Goal: Register for event/course

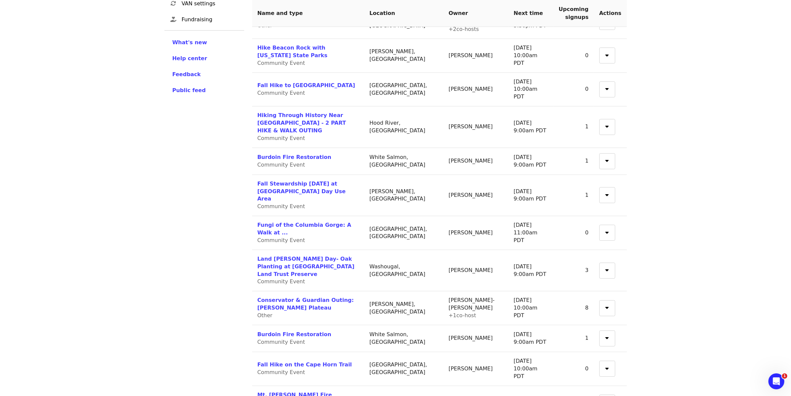
click at [197, 238] on div "Events Users Supporters Event campaigns Promotions Additional fields Exports St…" at bounding box center [204, 198] width 88 height 705
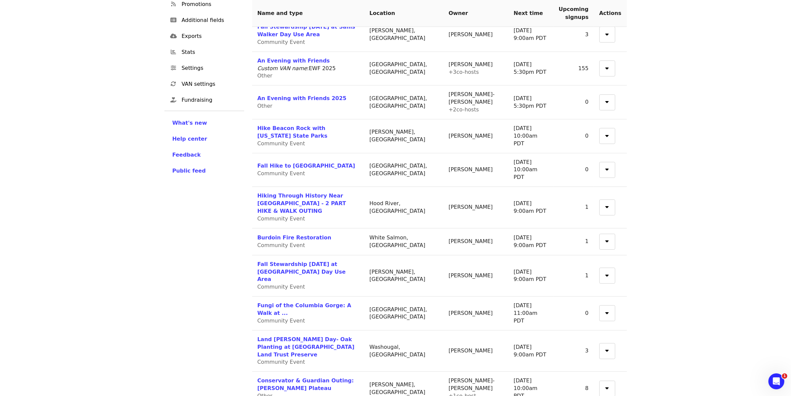
scroll to position [113, 0]
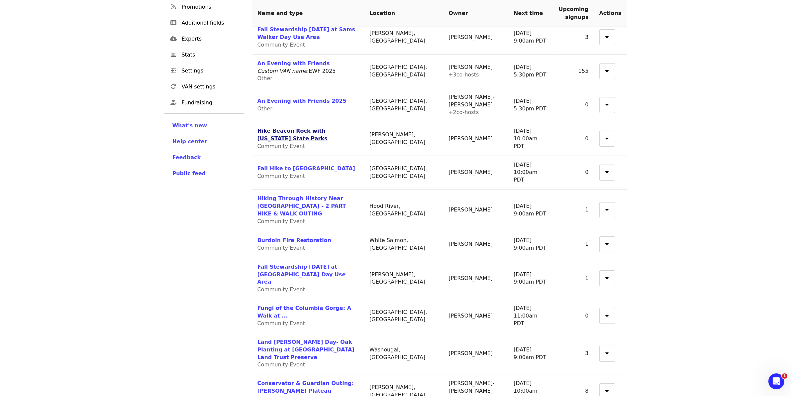
click at [328, 132] on link "Hike Beacon Rock with [US_STATE] State Parks" at bounding box center [292, 135] width 70 height 14
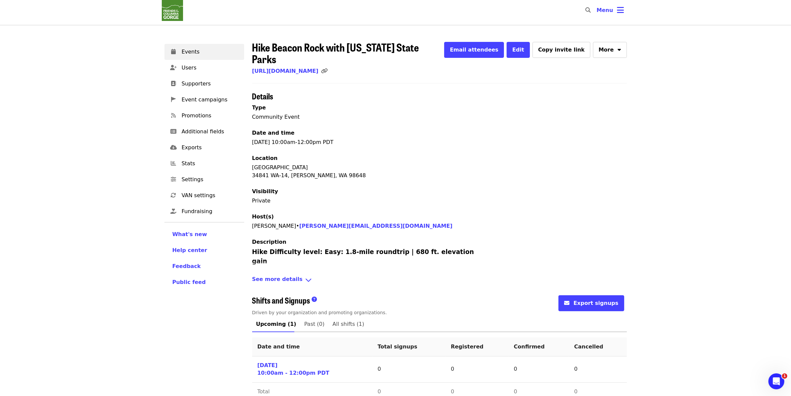
scroll to position [8, 0]
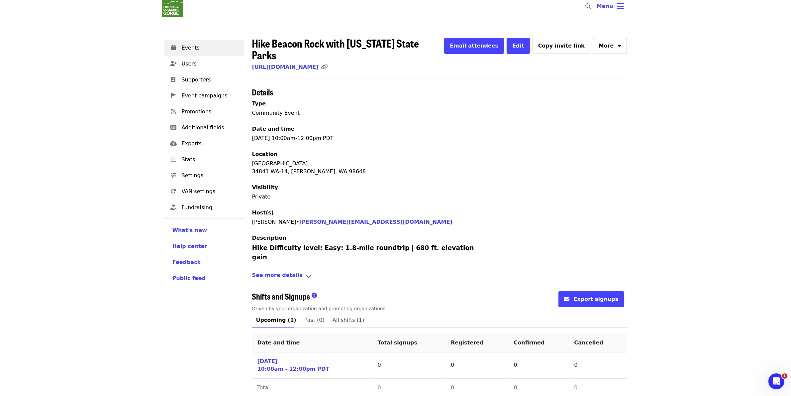
drag, startPoint x: 265, startPoint y: 263, endPoint x: 270, endPoint y: 266, distance: 5.5
click at [266, 271] on span "See more details" at bounding box center [277, 276] width 50 height 10
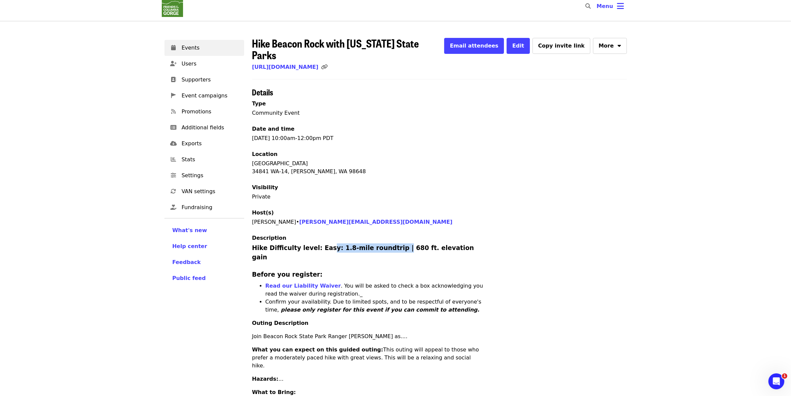
drag, startPoint x: 324, startPoint y: 239, endPoint x: 386, endPoint y: 239, distance: 61.8
click at [386, 243] on h3 "Hike Difficulty level: Easy: 1.8-mile roundtrip | 680 ft. elevation gain" at bounding box center [368, 252] width 233 height 19
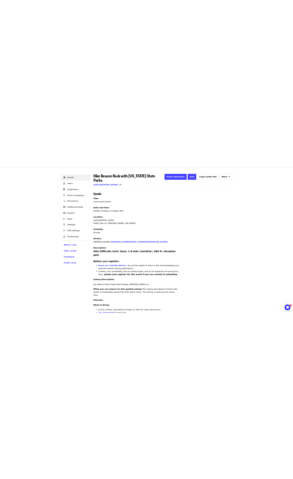
scroll to position [0, 0]
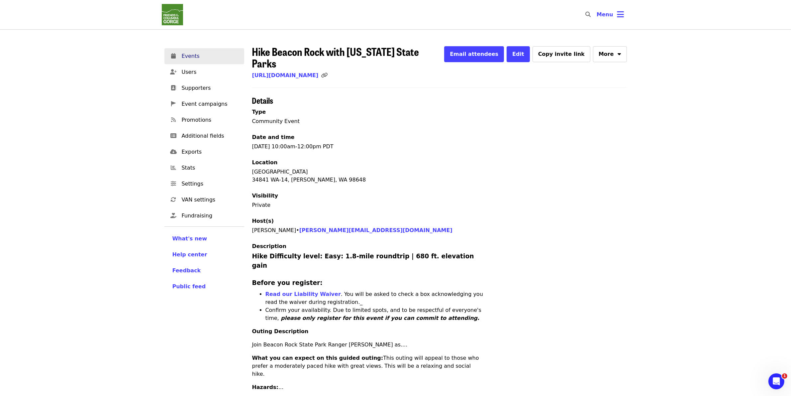
click at [203, 56] on span "Events" at bounding box center [210, 56] width 57 height 8
